Goal: Find contact information: Find contact information

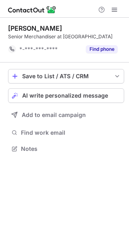
scroll to position [143, 129]
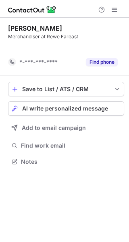
scroll to position [143, 129]
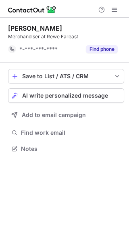
click at [55, 167] on div "Sam Lau Merchandiser at Rewe Fareast *-***-***-**** Find phone Save to List / A…" at bounding box center [64, 130] width 129 height 225
